Goal: Find specific page/section: Find specific page/section

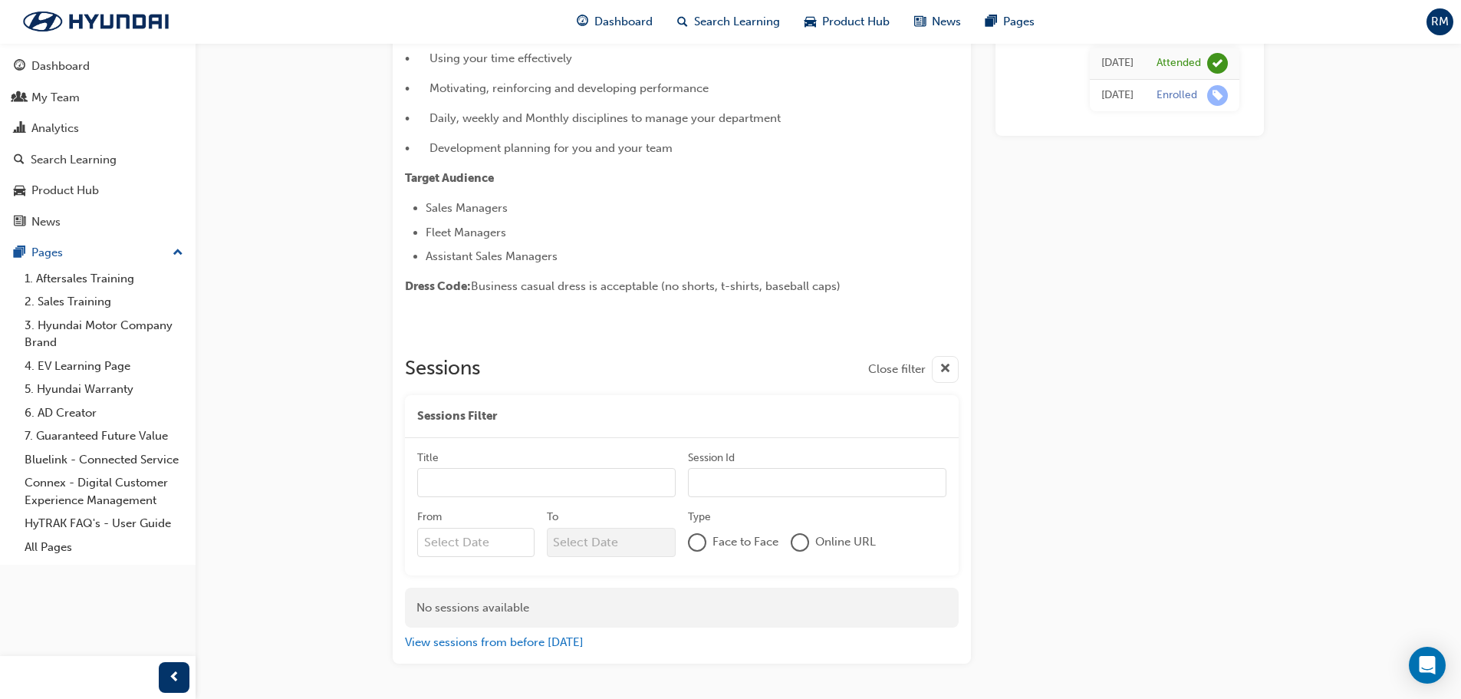
scroll to position [456, 0]
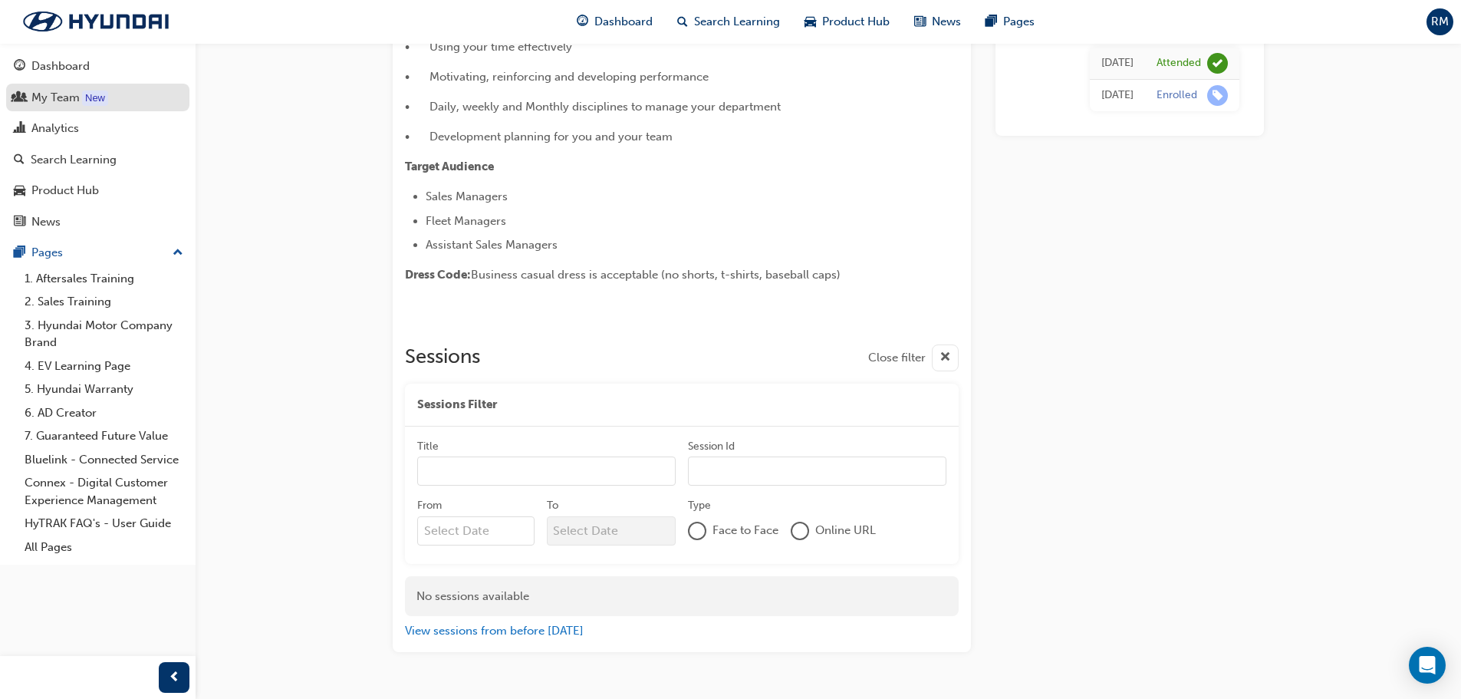
click at [52, 98] on div "My Team" at bounding box center [55, 98] width 48 height 18
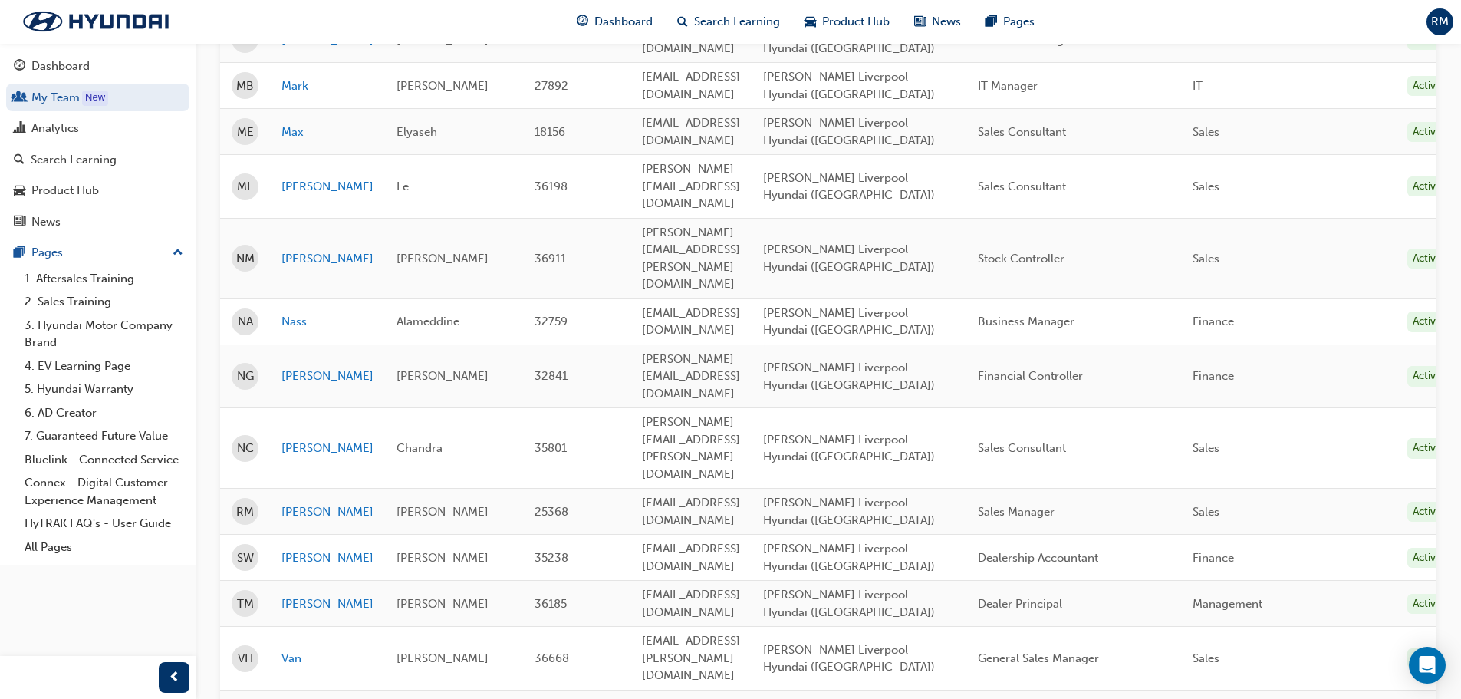
scroll to position [614, 0]
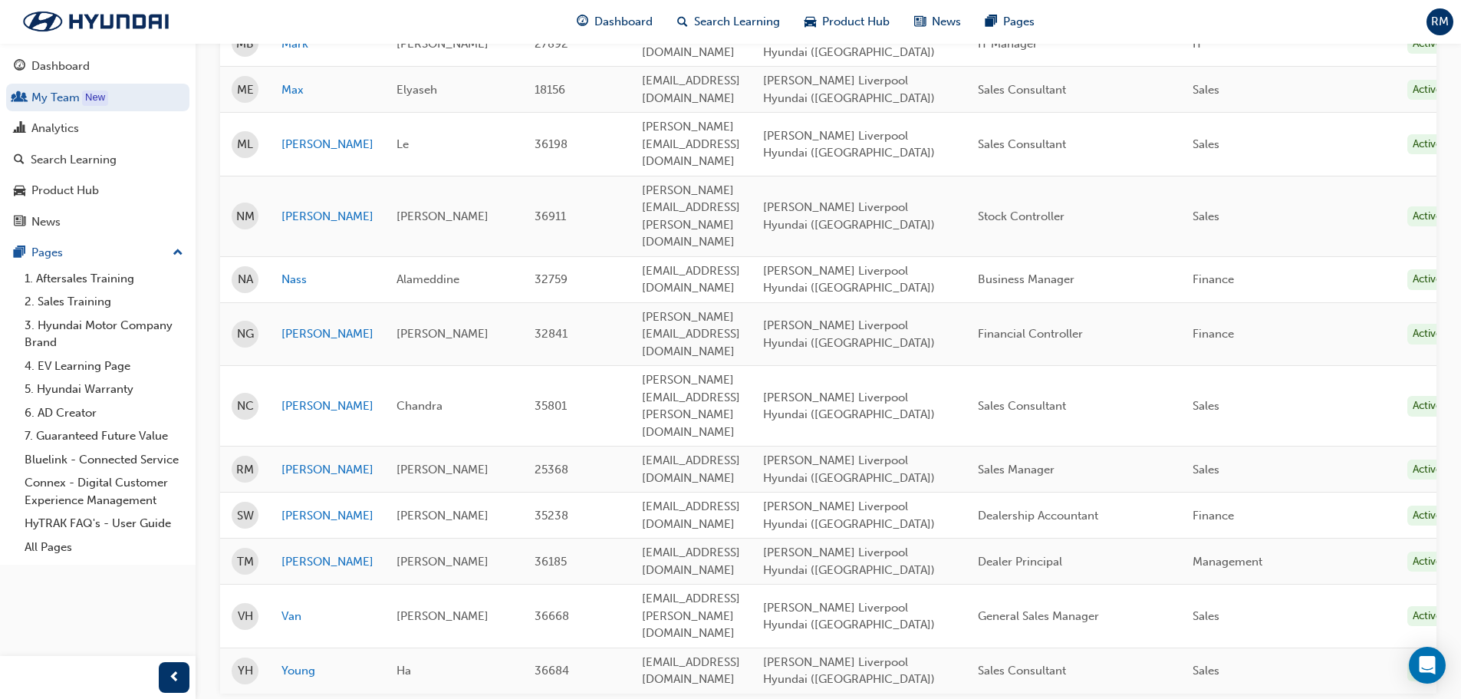
click at [1055, 463] on span "Sales Manager" at bounding box center [1016, 470] width 77 height 14
drag, startPoint x: 1084, startPoint y: 488, endPoint x: 1215, endPoint y: 489, distance: 131.2
click at [1170, 608] on div "General Sales Manager" at bounding box center [1074, 617] width 192 height 18
click at [1084, 609] on span "General Sales Manager" at bounding box center [1038, 616] width 121 height 14
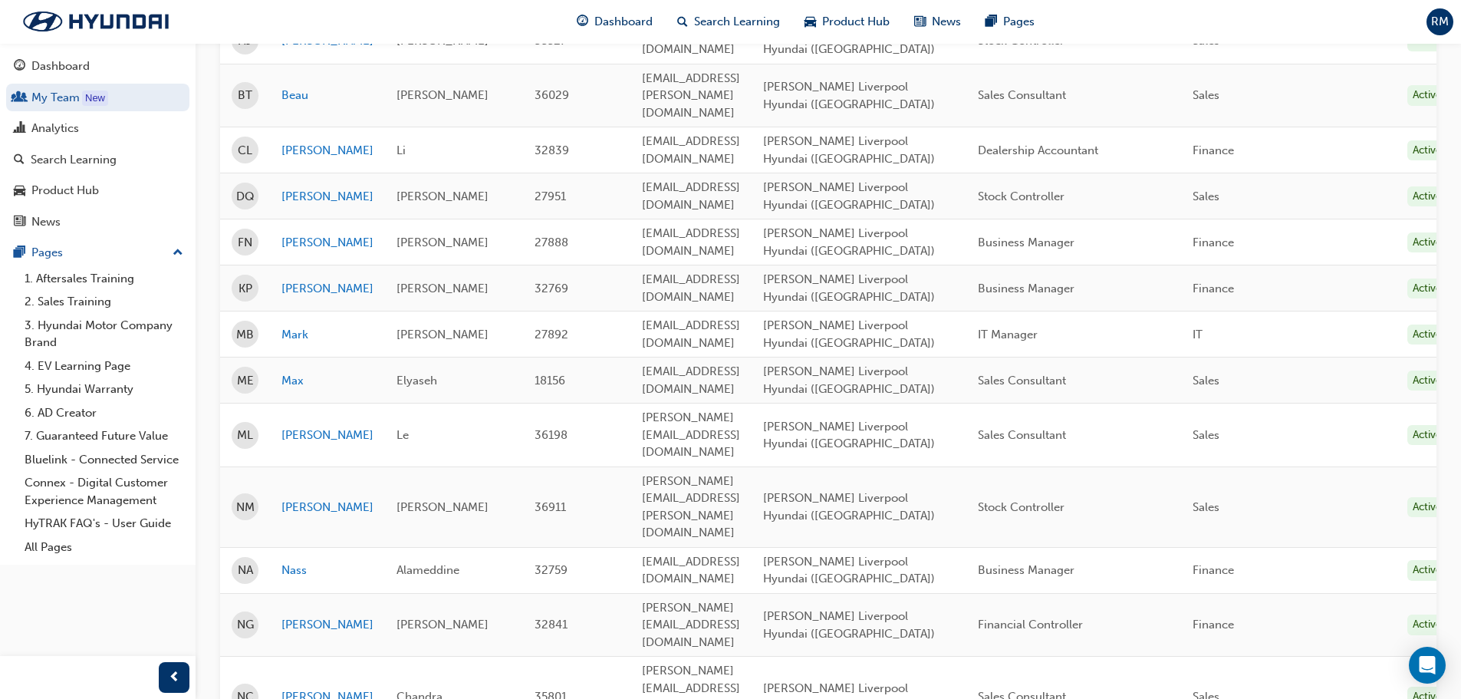
scroll to position [0, 0]
